Goal: Browse casually

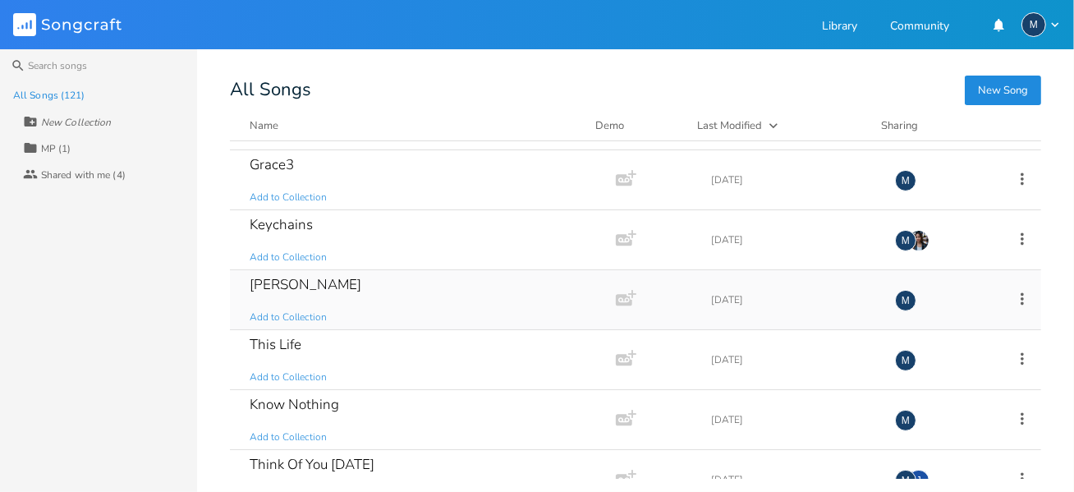
scroll to position [493, 0]
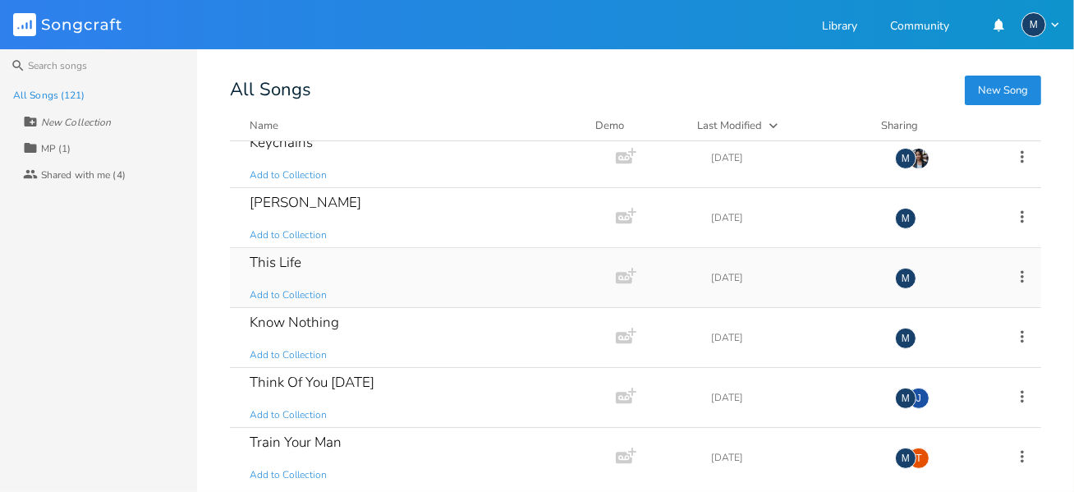
click at [285, 262] on div "This Life" at bounding box center [276, 262] width 52 height 14
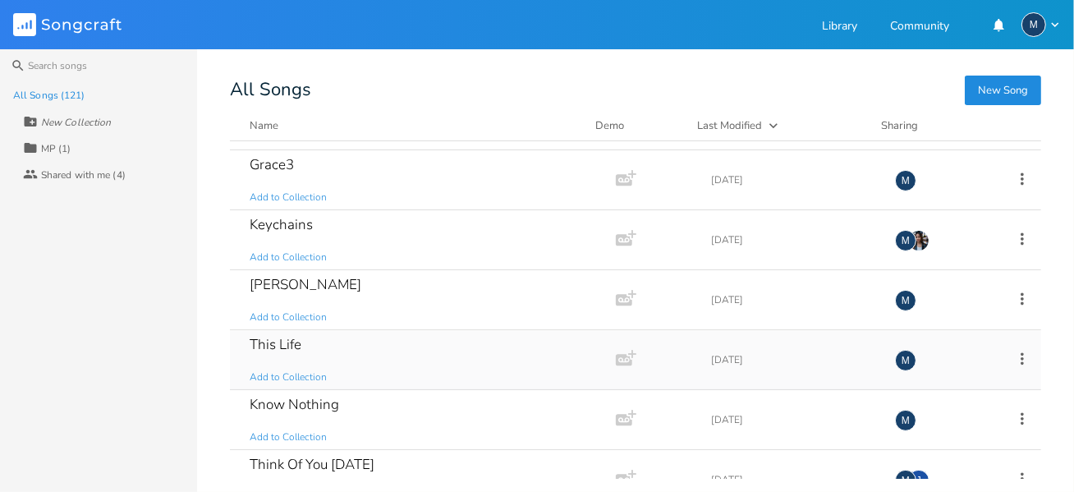
scroll to position [493, 0]
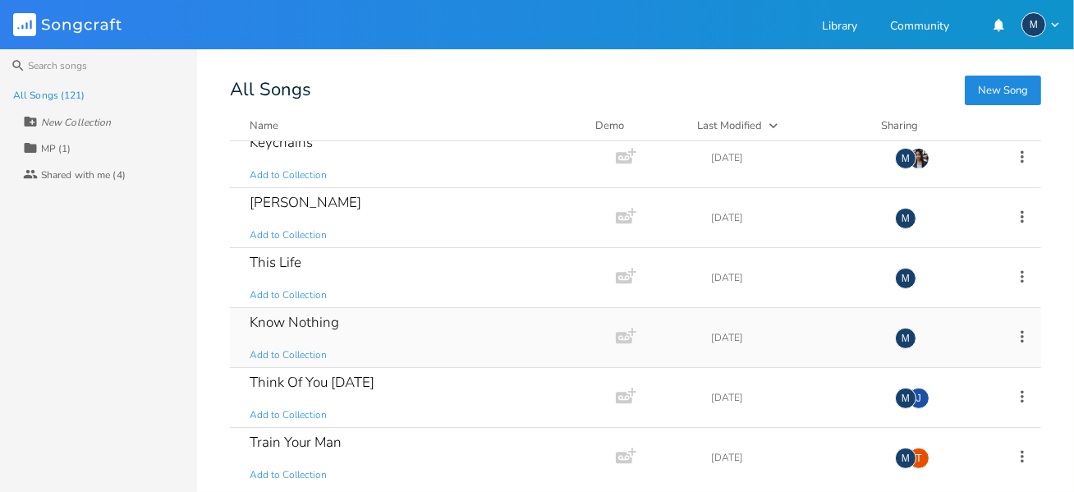
click at [321, 319] on div "Know Nothing" at bounding box center [294, 322] width 89 height 14
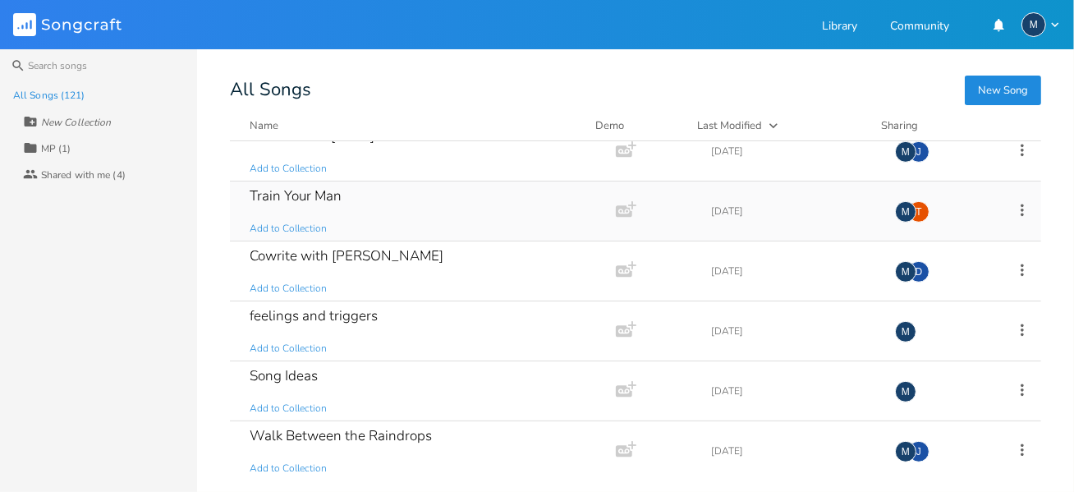
scroll to position [821, 0]
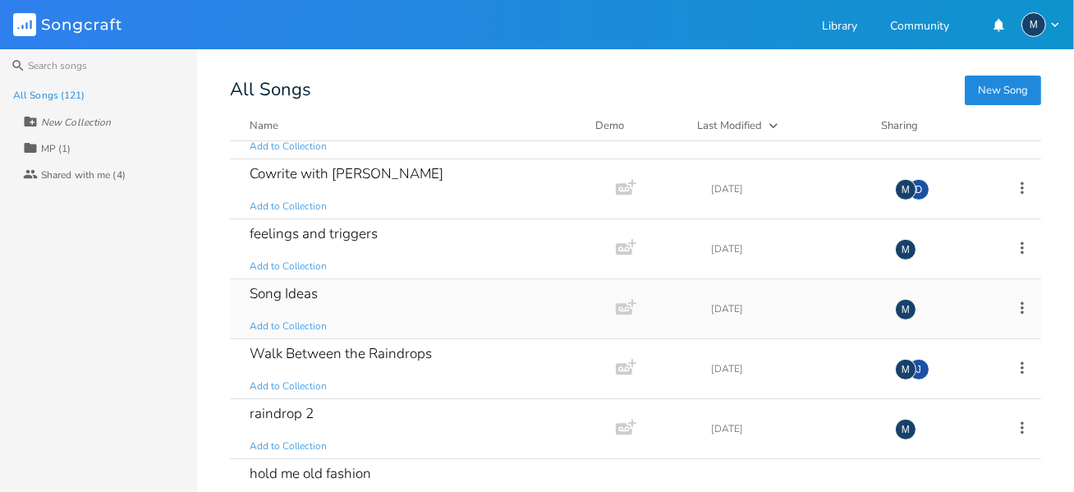
click at [277, 287] on div "Song Ideas" at bounding box center [284, 294] width 68 height 14
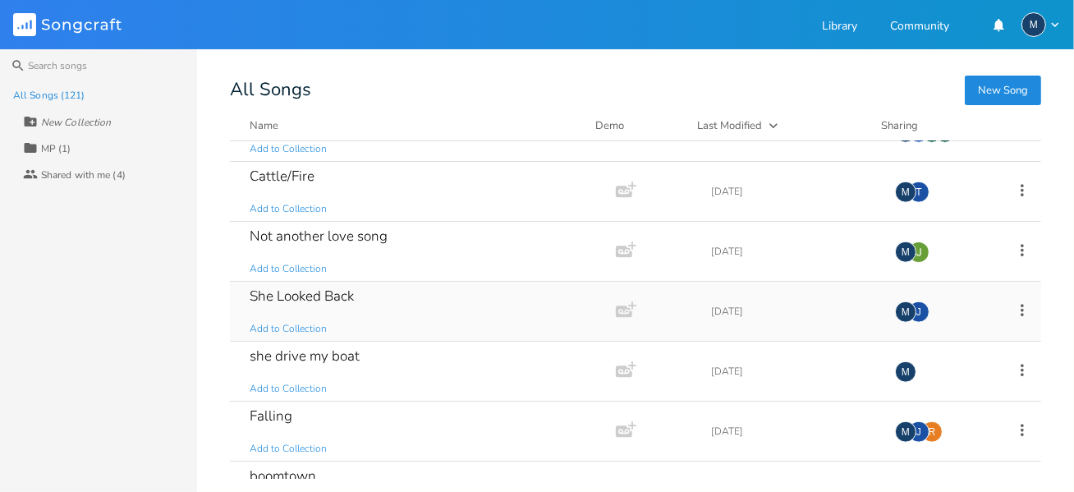
scroll to position [1560, 0]
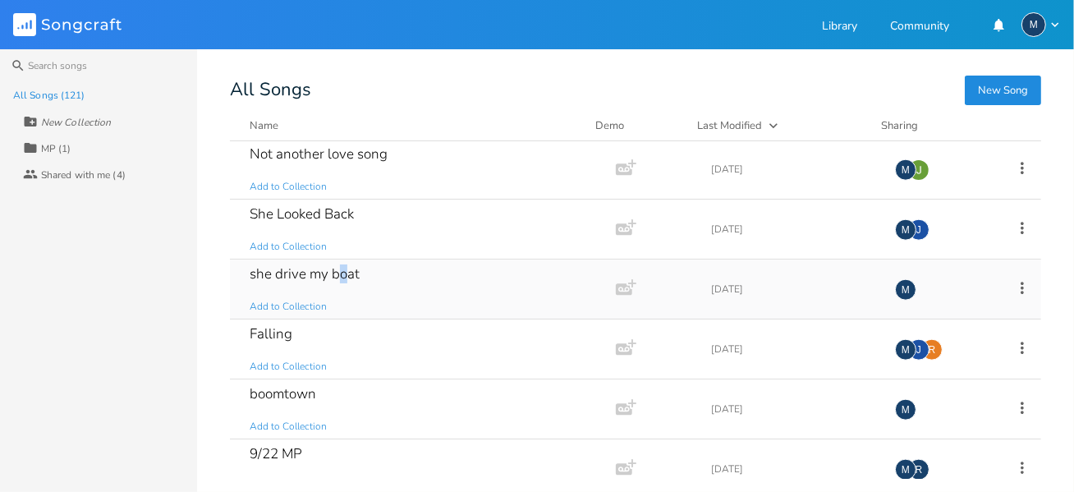
click at [344, 267] on div "she drive my boat" at bounding box center [305, 274] width 110 height 14
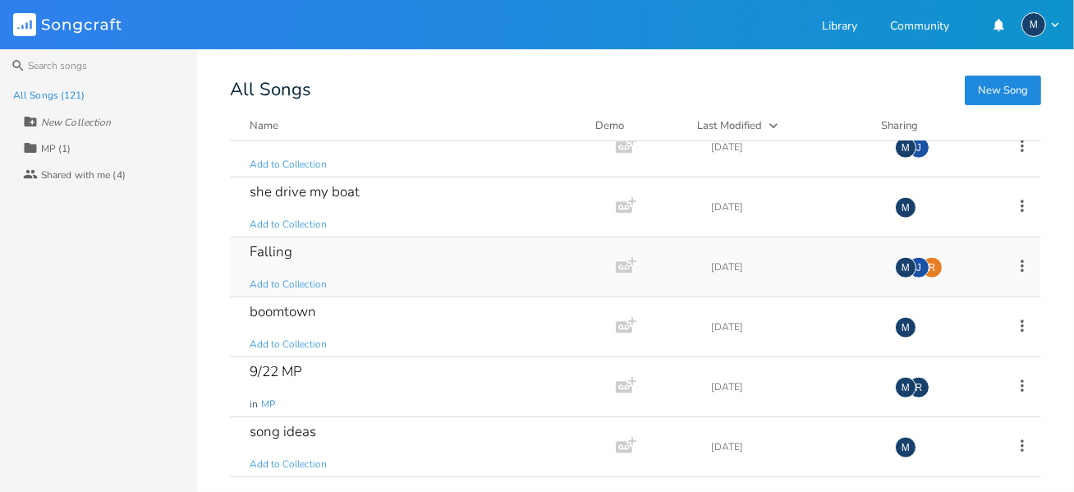
scroll to position [1724, 0]
